Goal: Information Seeking & Learning: Learn about a topic

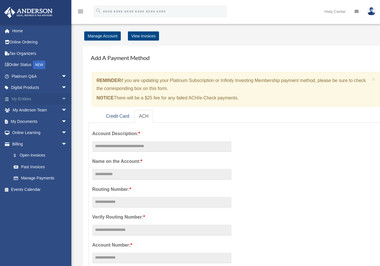
click at [61, 101] on span "arrow_drop_down" at bounding box center [66, 99] width 11 height 12
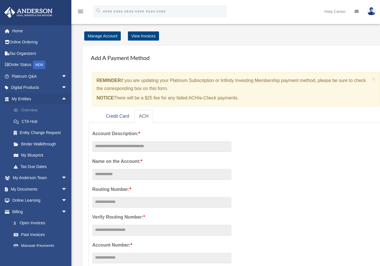
click at [40, 108] on link "Overview" at bounding box center [42, 109] width 68 height 11
click at [32, 110] on link "Overview" at bounding box center [42, 109] width 68 height 11
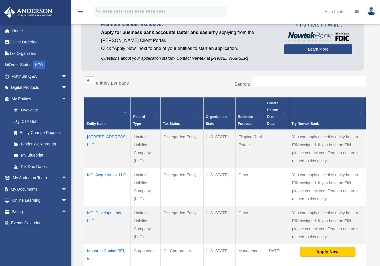
scroll to position [99, 0]
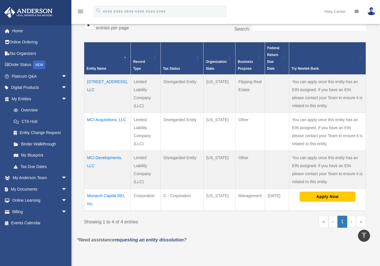
click at [96, 195] on td "Monarch Capital REI, Inc." at bounding box center [107, 200] width 47 height 22
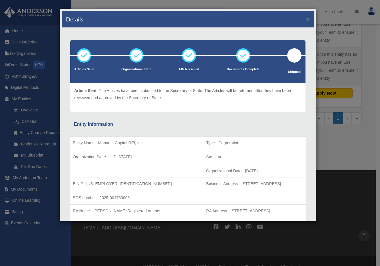
scroll to position [0, 0]
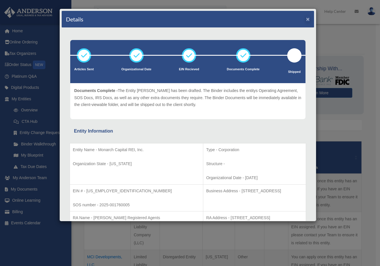
click at [306, 21] on button "×" at bounding box center [308, 19] width 4 height 6
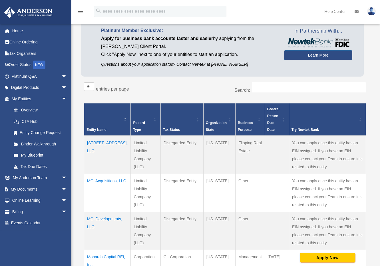
scroll to position [60, 0]
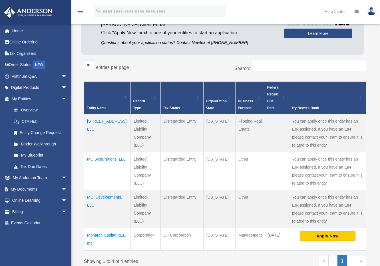
click at [99, 121] on td "1214 Main St, LLC" at bounding box center [107, 133] width 47 height 38
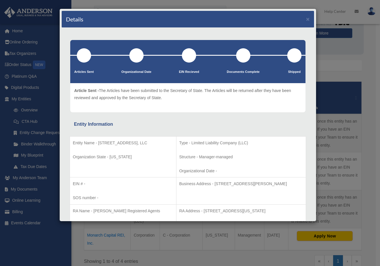
scroll to position [0, 0]
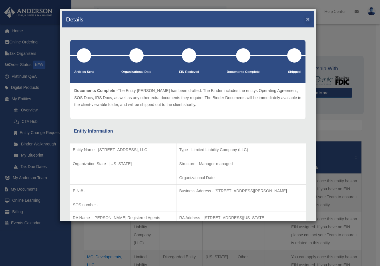
click at [306, 19] on button "×" at bounding box center [308, 19] width 4 height 6
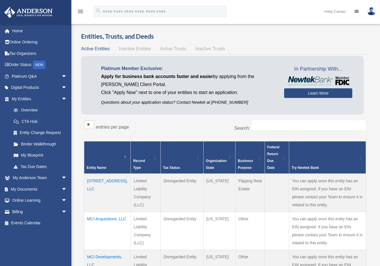
click at [100, 226] on td "MCI Acquisitions, LLC" at bounding box center [107, 231] width 47 height 38
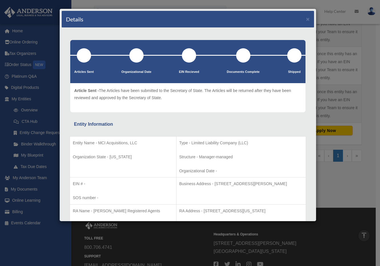
scroll to position [23, 0]
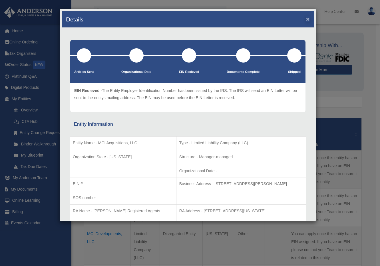
click at [306, 19] on button "×" at bounding box center [308, 19] width 4 height 6
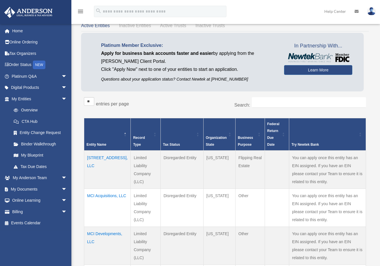
click at [99, 154] on td "1214 Main St, LLC" at bounding box center [107, 169] width 47 height 38
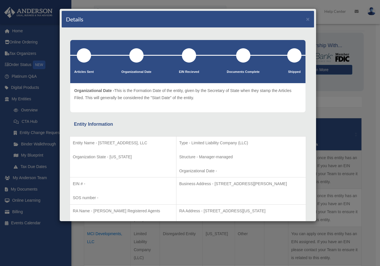
scroll to position [0, 0]
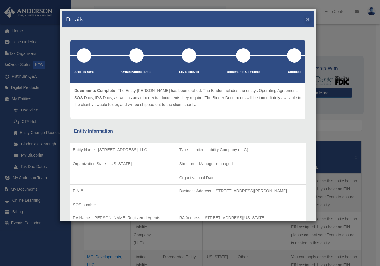
click at [306, 20] on button "×" at bounding box center [308, 19] width 4 height 6
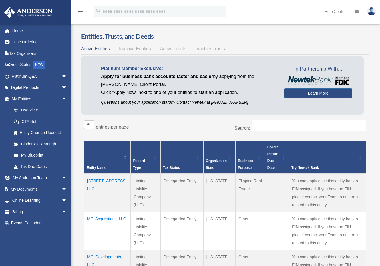
click at [142, 47] on span "Inactive Entities" at bounding box center [135, 48] width 32 height 5
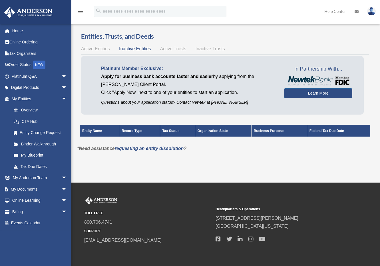
click at [100, 48] on span "Active Entities" at bounding box center [95, 48] width 29 height 5
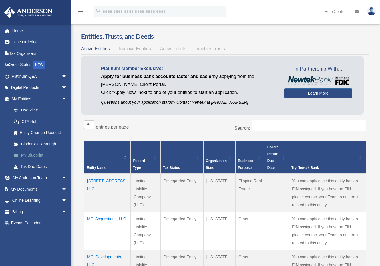
click at [35, 154] on link "My Blueprint" at bounding box center [42, 155] width 68 height 11
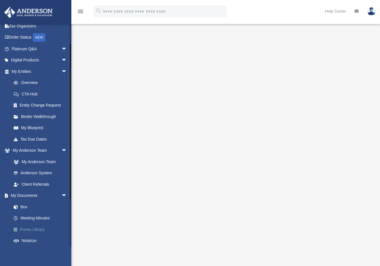
scroll to position [47, 0]
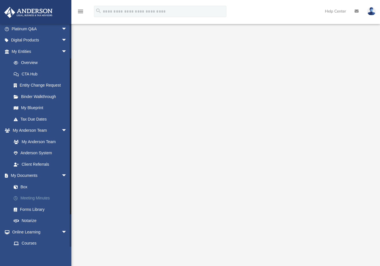
click at [47, 196] on link "Meeting Minutes" at bounding box center [42, 197] width 68 height 11
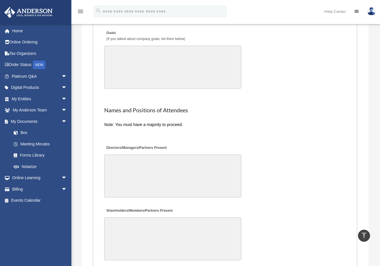
scroll to position [1275, 0]
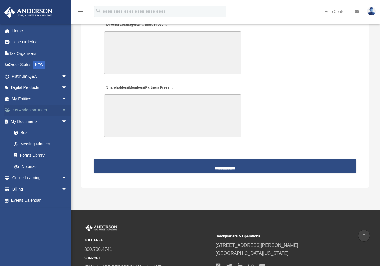
click at [61, 109] on span "arrow_drop_down" at bounding box center [66, 110] width 11 height 12
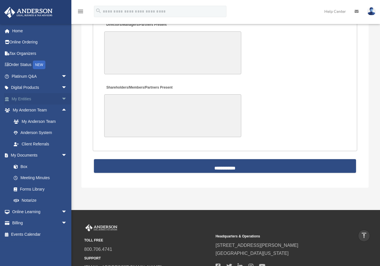
click at [61, 102] on span "arrow_drop_down" at bounding box center [66, 99] width 11 height 12
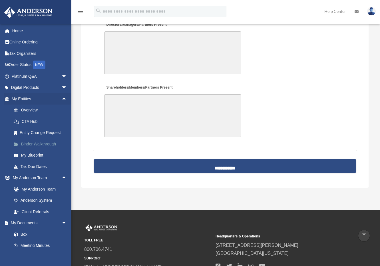
click at [53, 143] on link "Binder Walkthrough" at bounding box center [42, 143] width 68 height 11
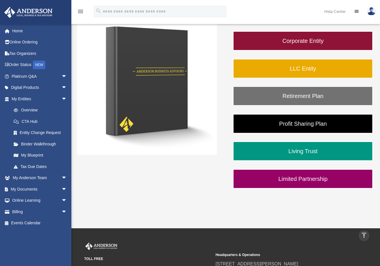
scroll to position [29, 0]
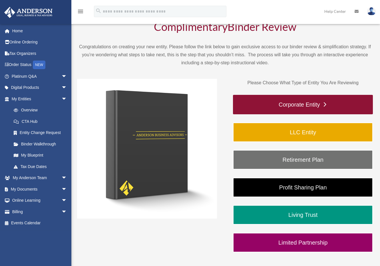
click at [297, 104] on link "Corporate Entity" at bounding box center [303, 104] width 140 height 19
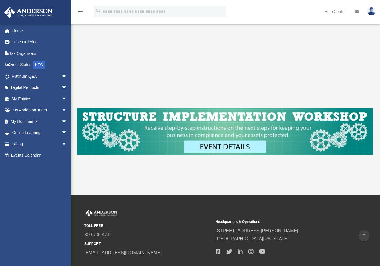
scroll to position [121, 0]
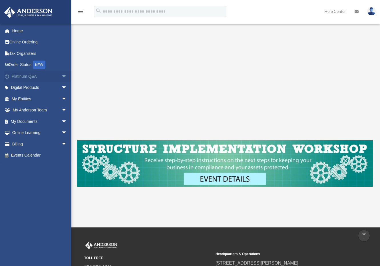
click at [61, 74] on span "arrow_drop_down" at bounding box center [66, 77] width 11 height 12
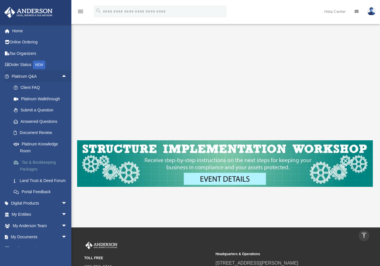
click at [38, 163] on link "Tax & Bookkeeping Packages" at bounding box center [42, 165] width 68 height 18
click at [39, 160] on link "Tax & Bookkeeping Packages" at bounding box center [42, 165] width 68 height 18
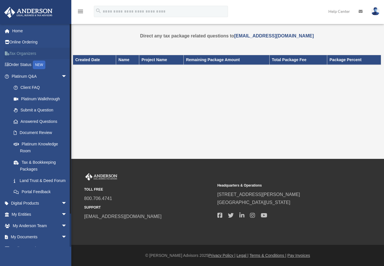
click at [25, 54] on link "Tax Organizers" at bounding box center [40, 53] width 72 height 11
